Goal: Information Seeking & Learning: Learn about a topic

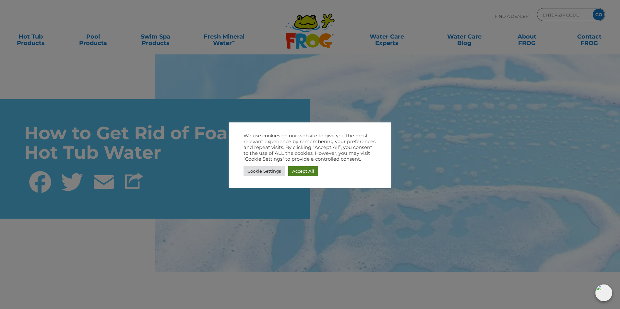
click at [305, 165] on div "Cookie Settings Accept All" at bounding box center [310, 171] width 133 height 13
click at [304, 173] on link "Accept All" at bounding box center [303, 171] width 30 height 10
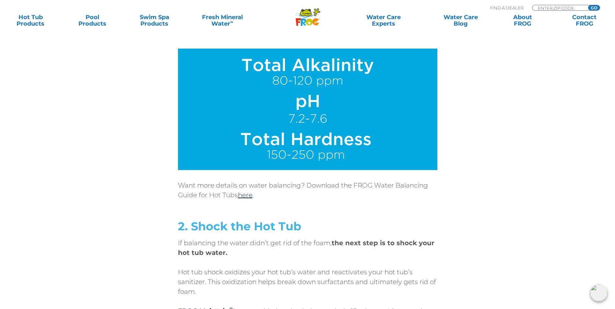
scroll to position [1622, 0]
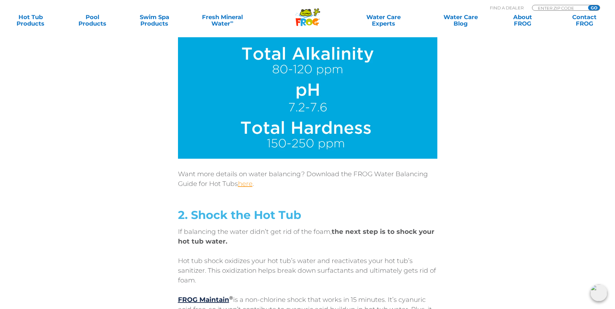
click at [245, 180] on link "here" at bounding box center [245, 184] width 15 height 8
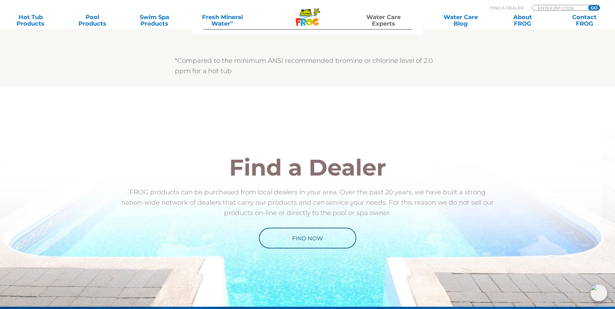
scroll to position [454, 0]
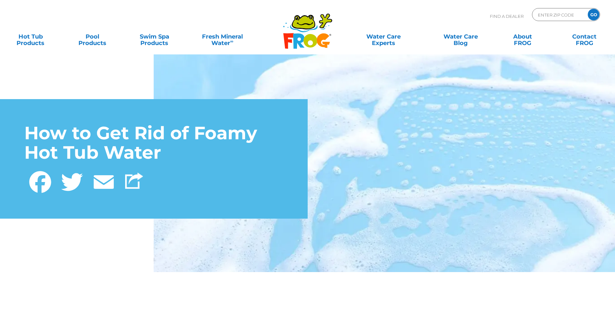
scroll to position [1622, 0]
